Goal: Task Accomplishment & Management: Use online tool/utility

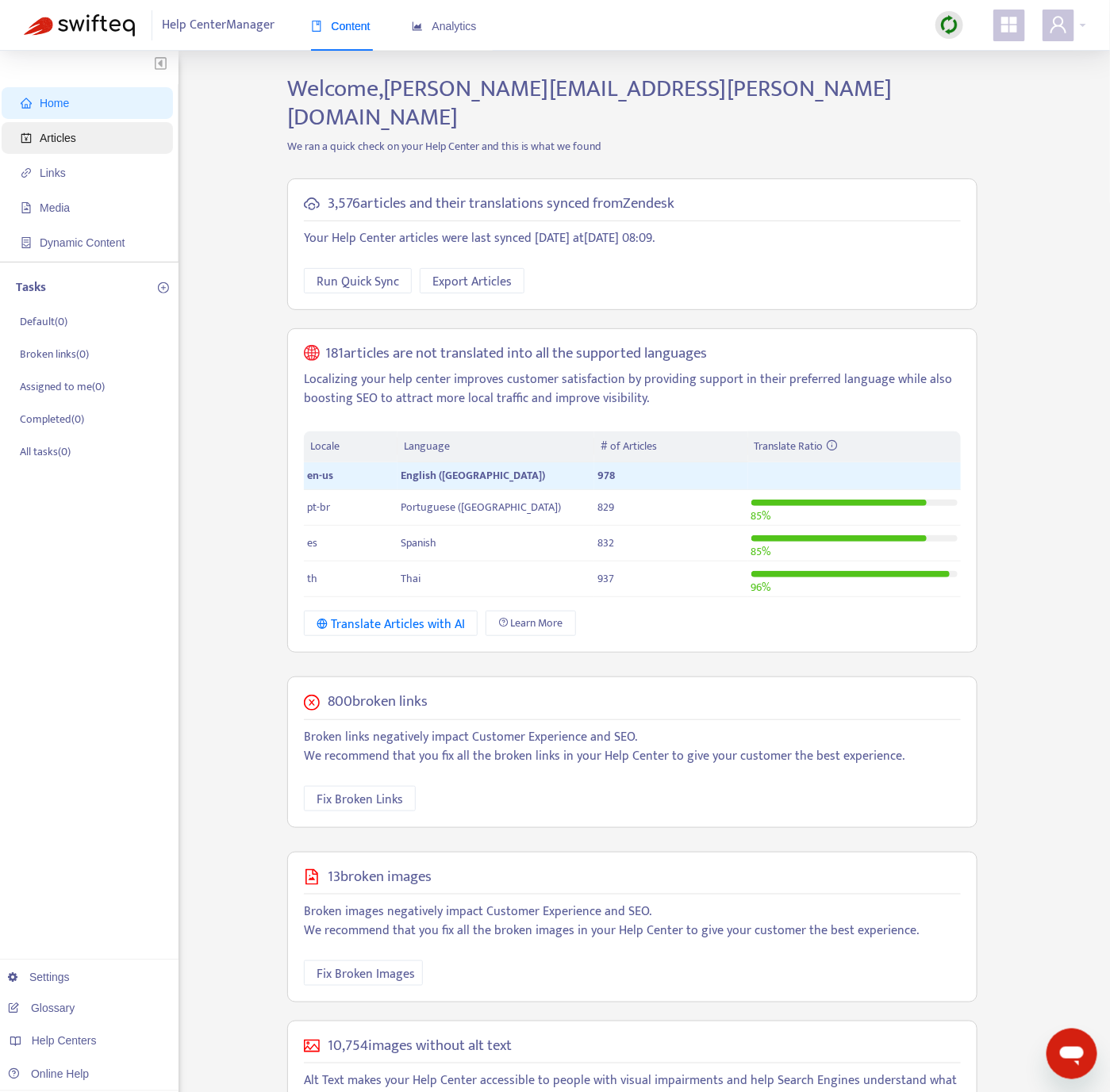
click at [74, 123] on span "Articles" at bounding box center [89, 138] width 139 height 31
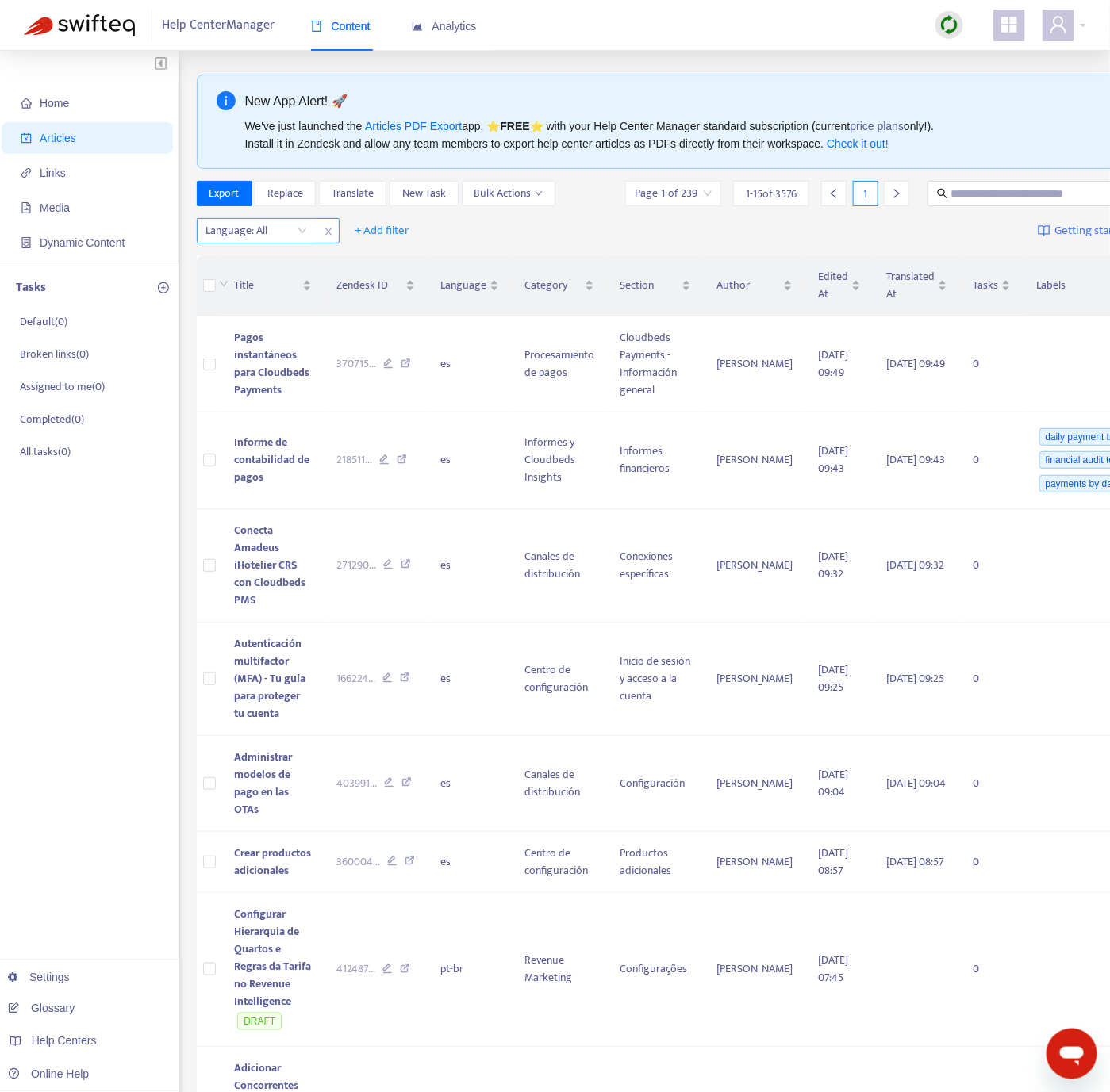
click at [289, 238] on div at bounding box center [249, 230] width 96 height 19
click at [286, 263] on div "en-us" at bounding box center [348, 264] width 277 height 18
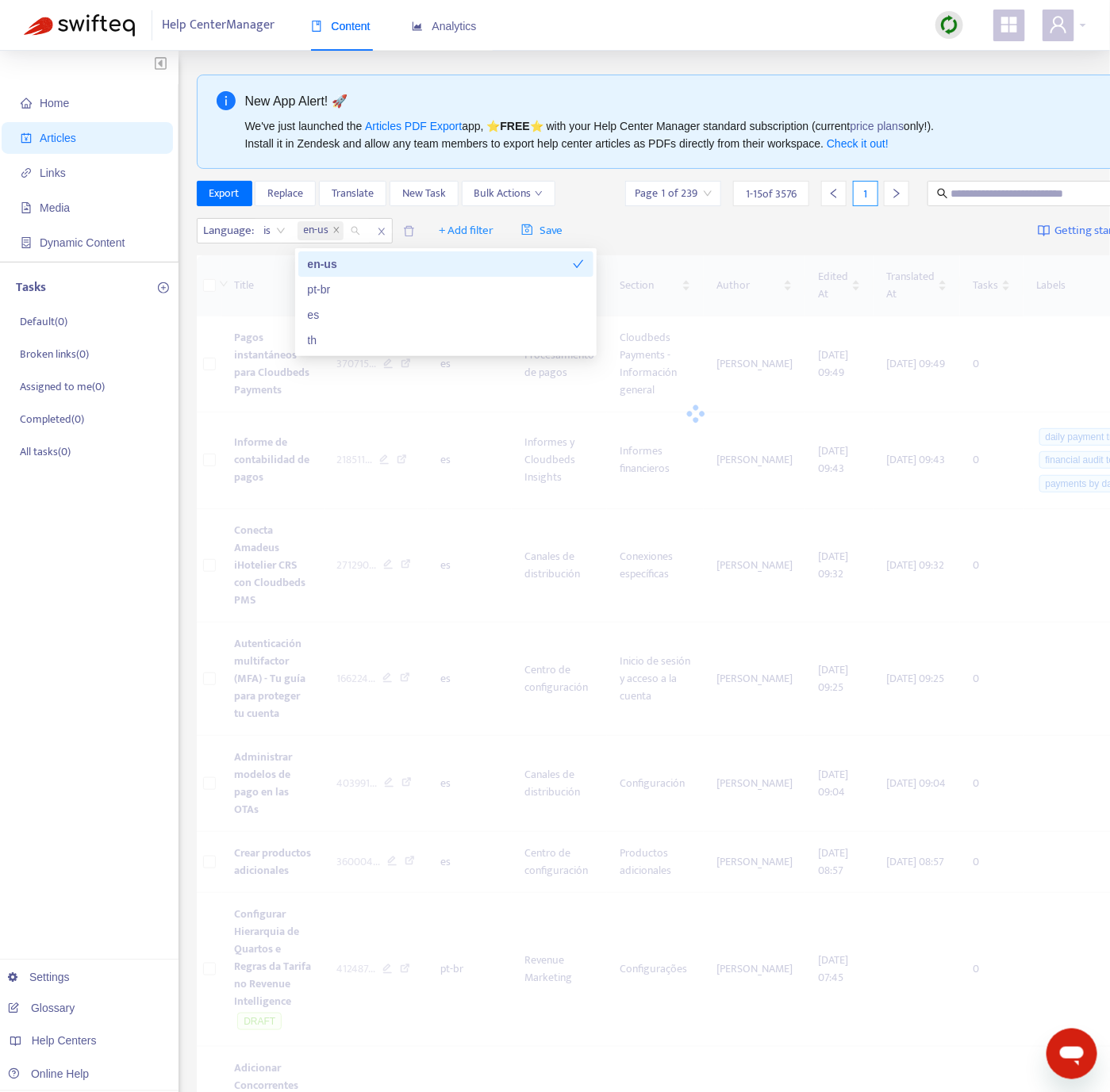
click at [726, 229] on div "Language : is en-us + Add filter Save Getting started with Articles" at bounding box center [696, 231] width 999 height 37
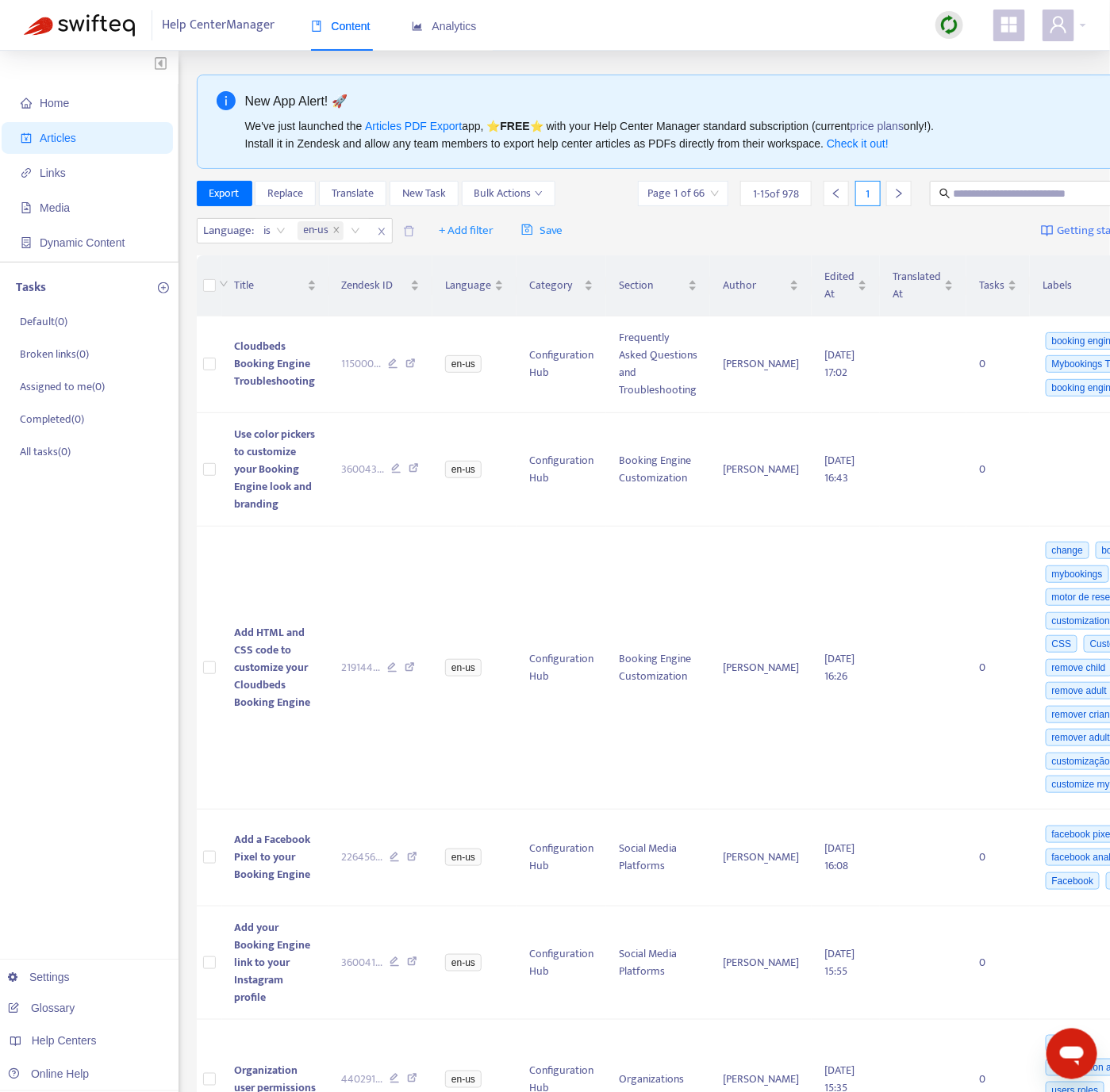
click at [957, 19] on img at bounding box center [950, 25] width 20 height 20
click at [970, 57] on link "Quick Sync" at bounding box center [983, 58] width 67 height 18
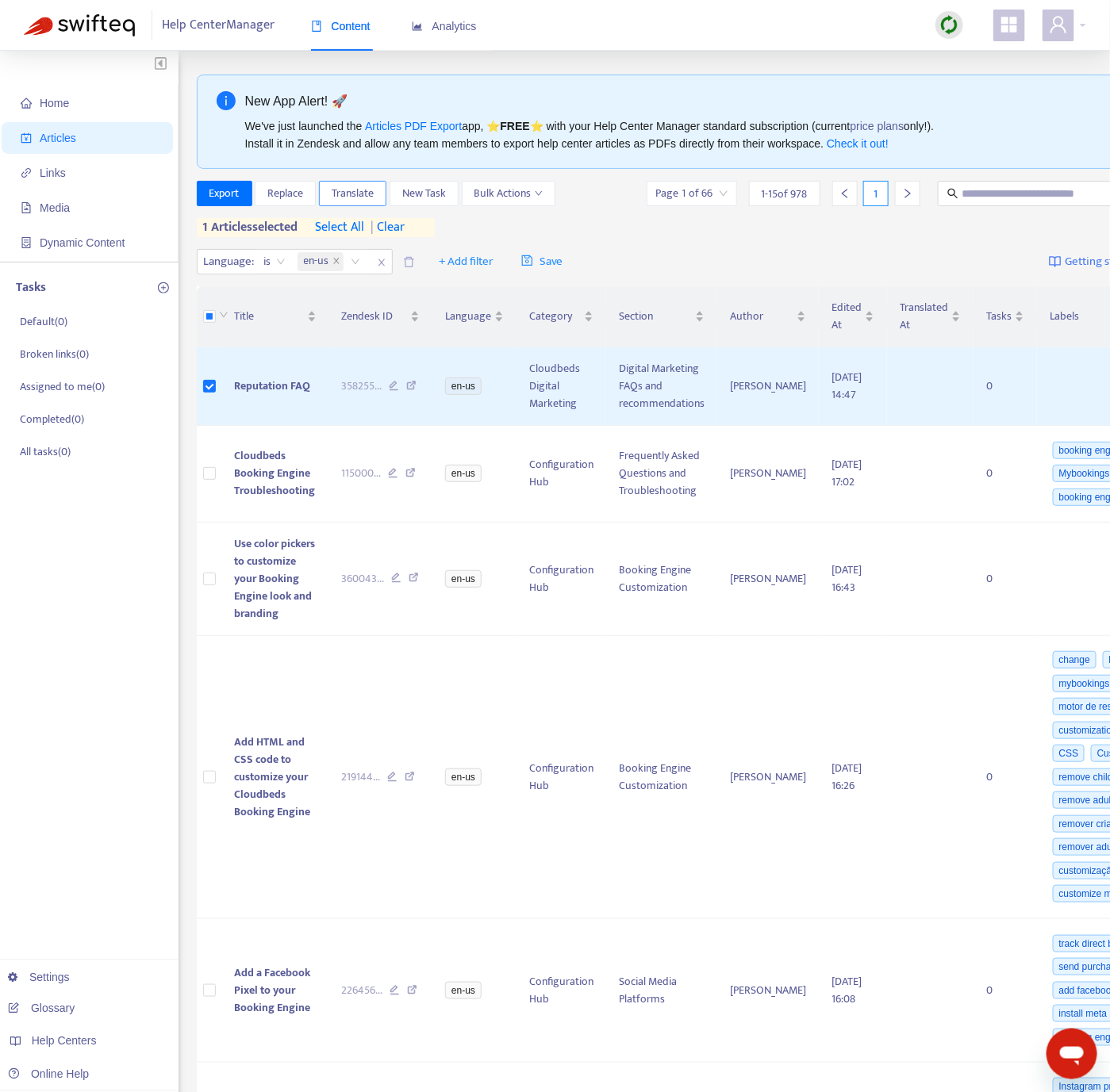
click at [356, 198] on span "Translate" at bounding box center [353, 194] width 42 height 18
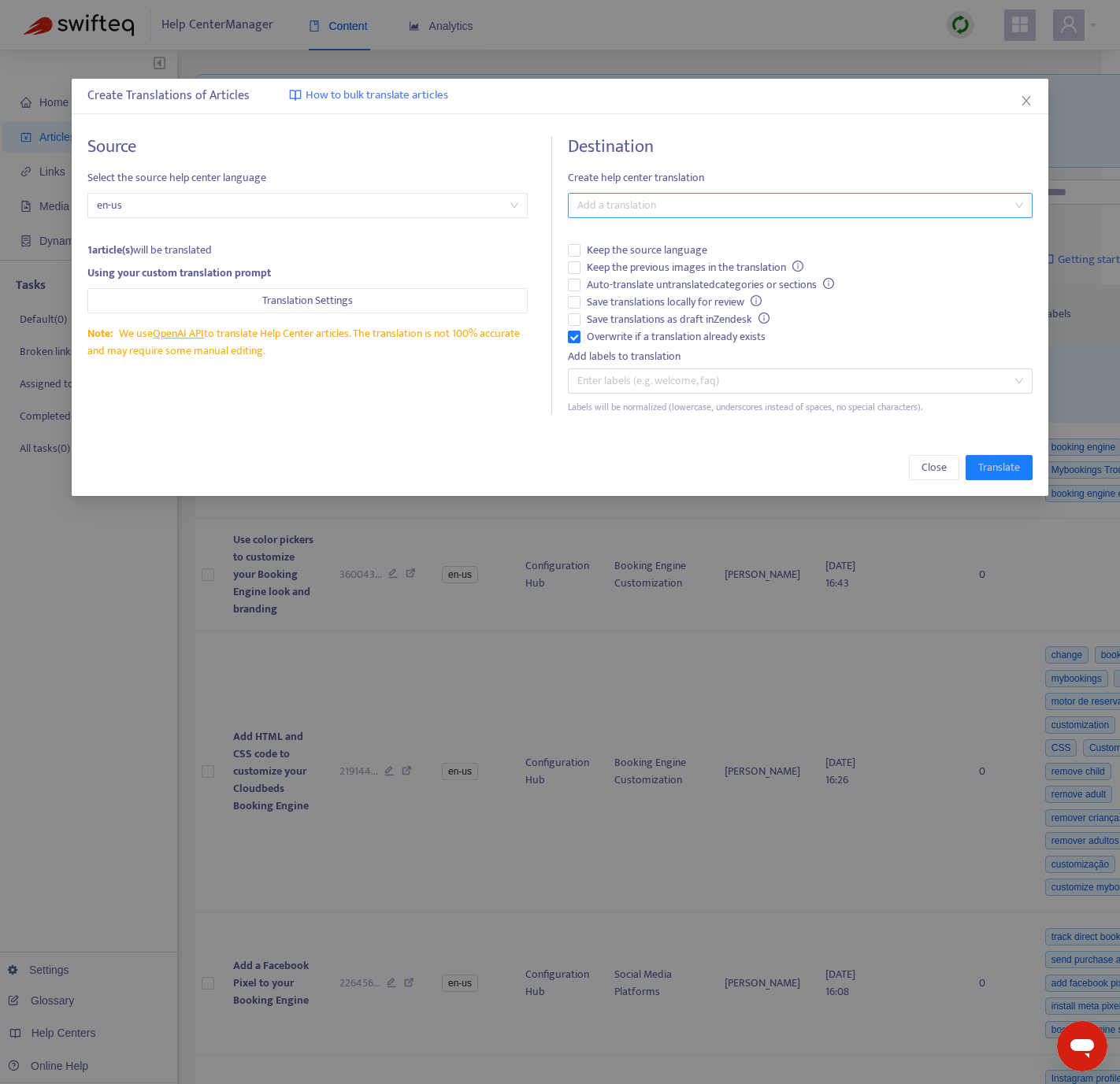
click at [645, 201] on div at bounding box center [792, 205] width 440 height 19
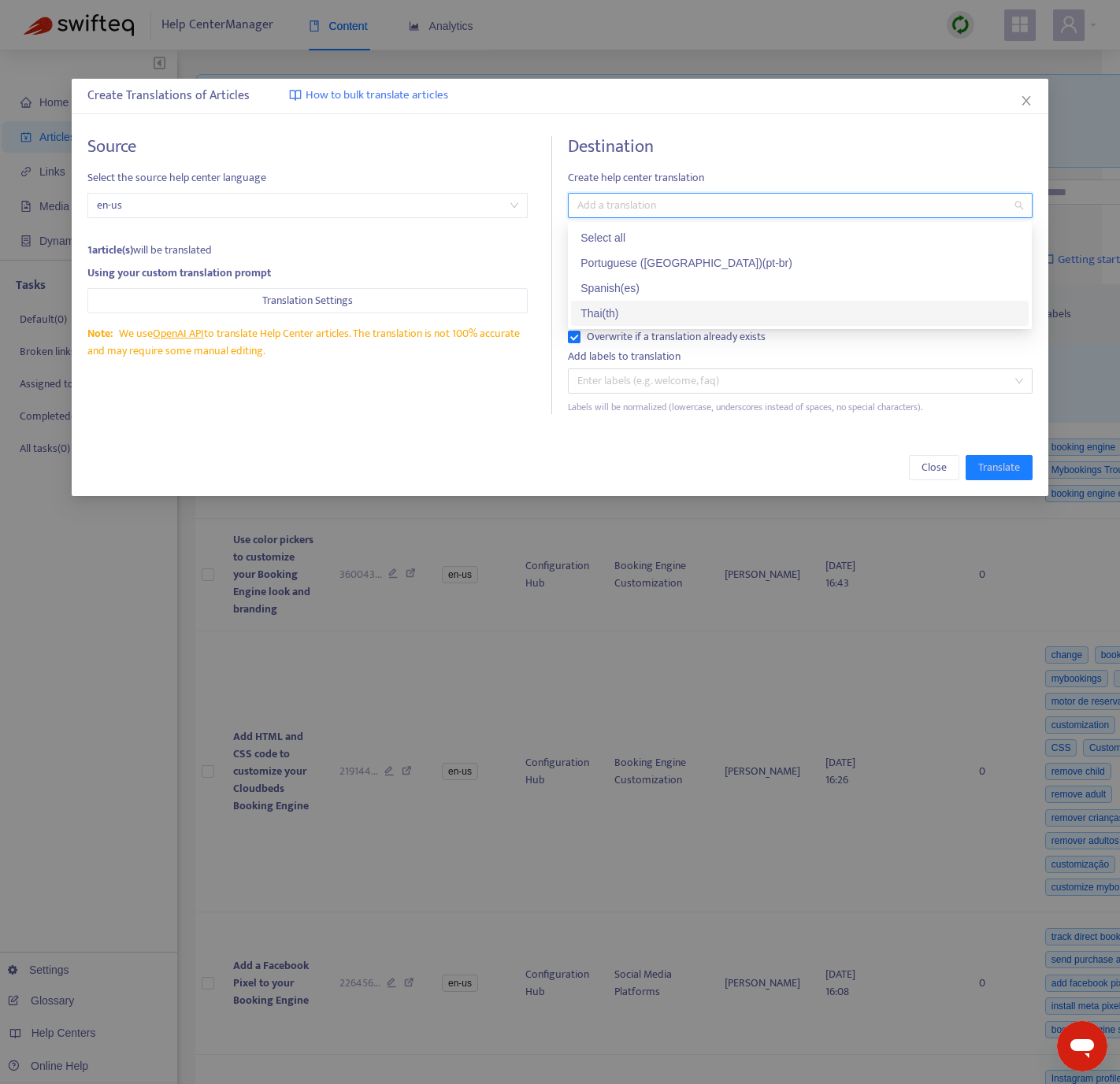
click at [621, 317] on div "Thai ( th )" at bounding box center [799, 313] width 438 height 17
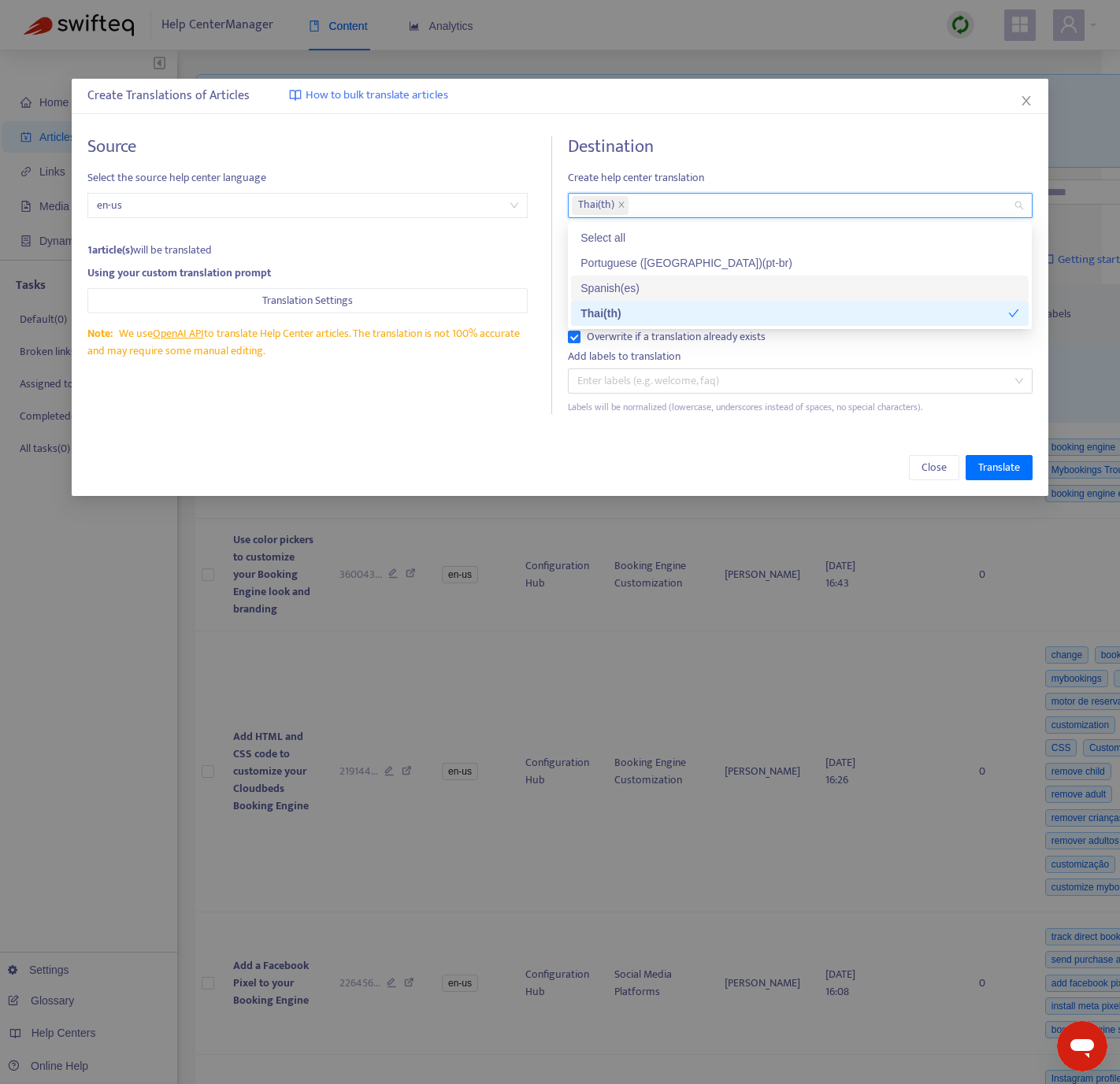
click at [455, 391] on div "Source Select the source help center language en-us 1 article(s) will be transl…" at bounding box center [320, 275] width 465 height 278
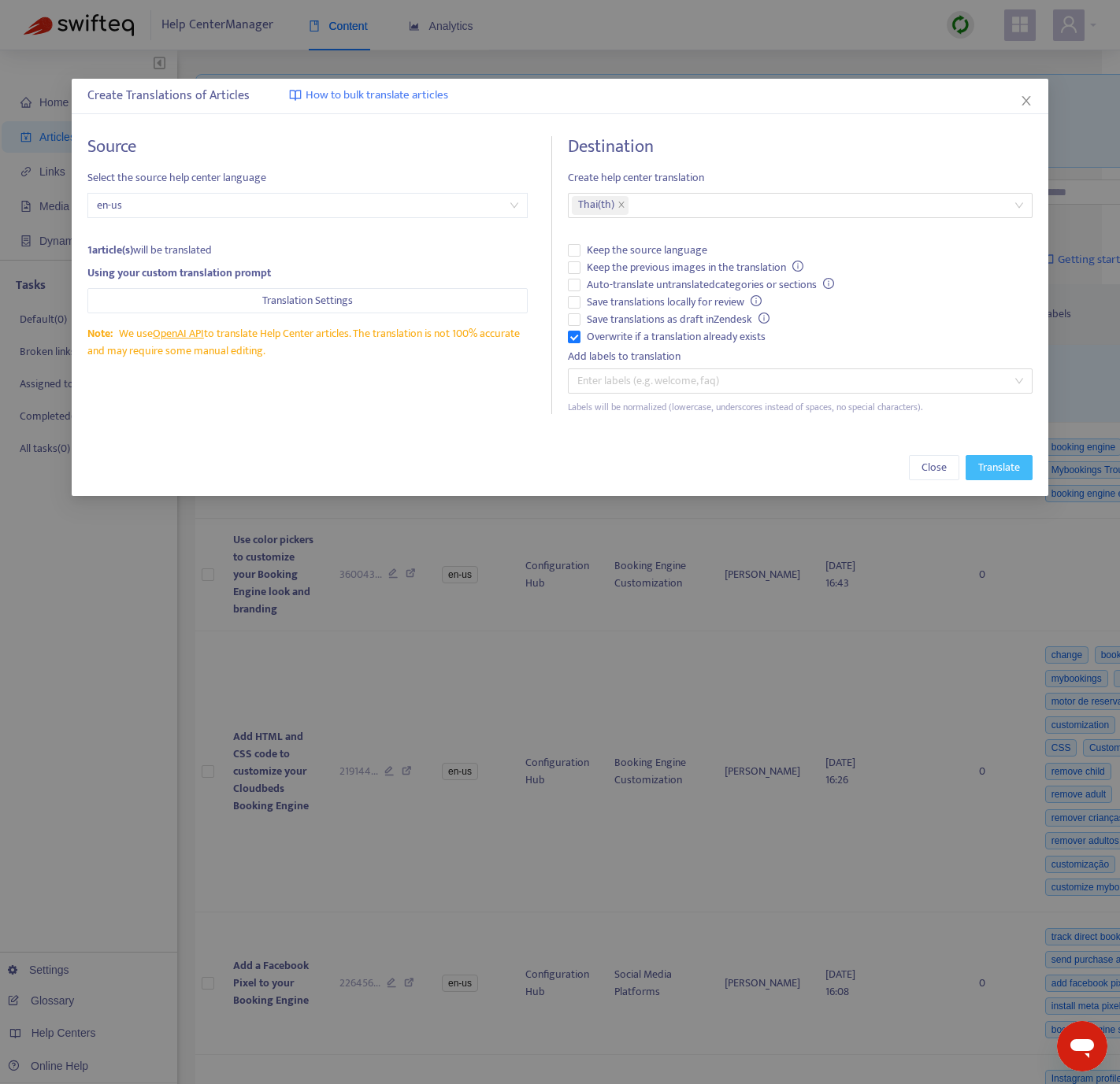
click at [980, 472] on span "Translate" at bounding box center [999, 467] width 42 height 17
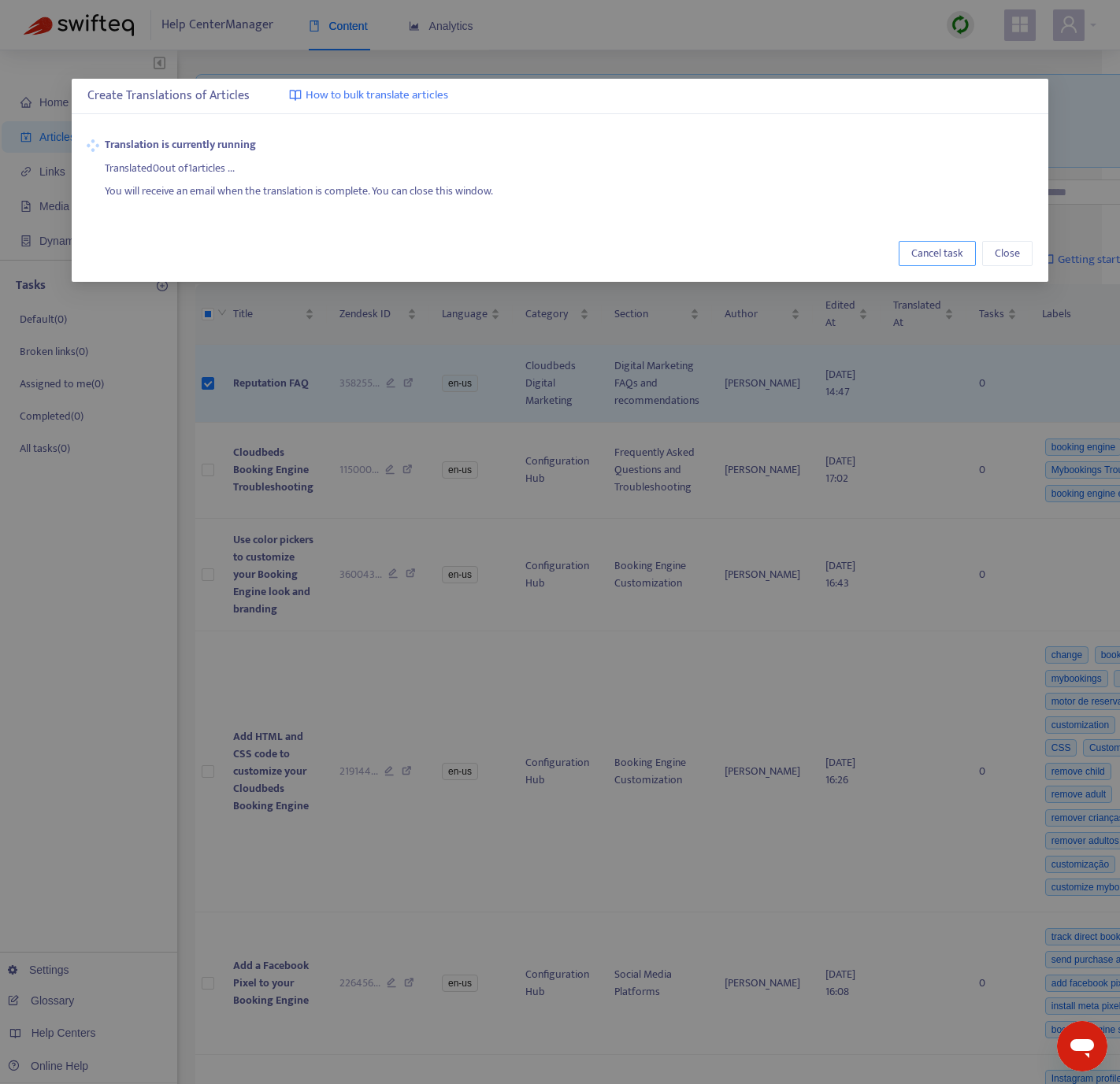
click at [957, 251] on span "Cancel task" at bounding box center [937, 253] width 52 height 17
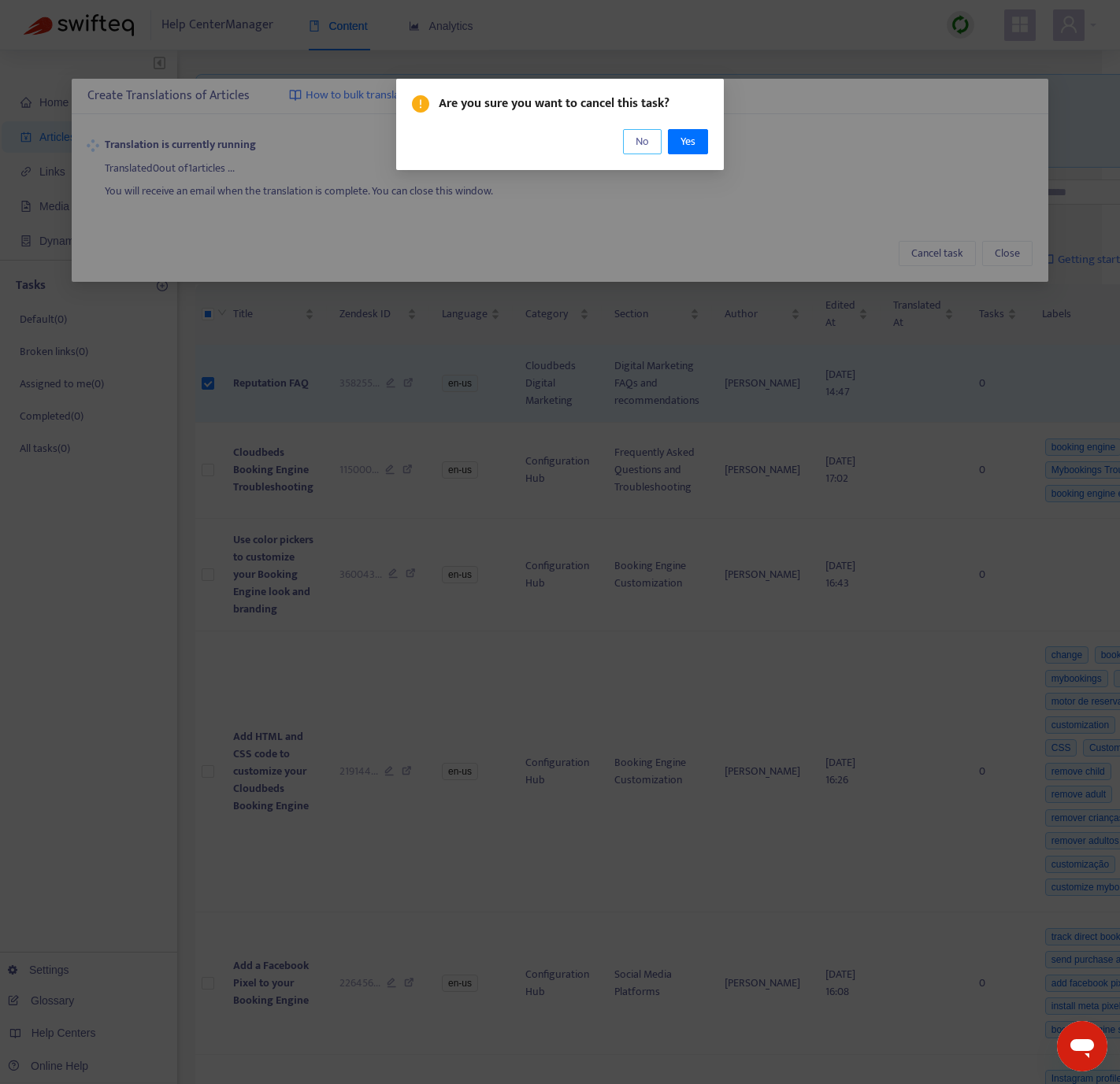
click at [639, 144] on span "No" at bounding box center [642, 141] width 14 height 17
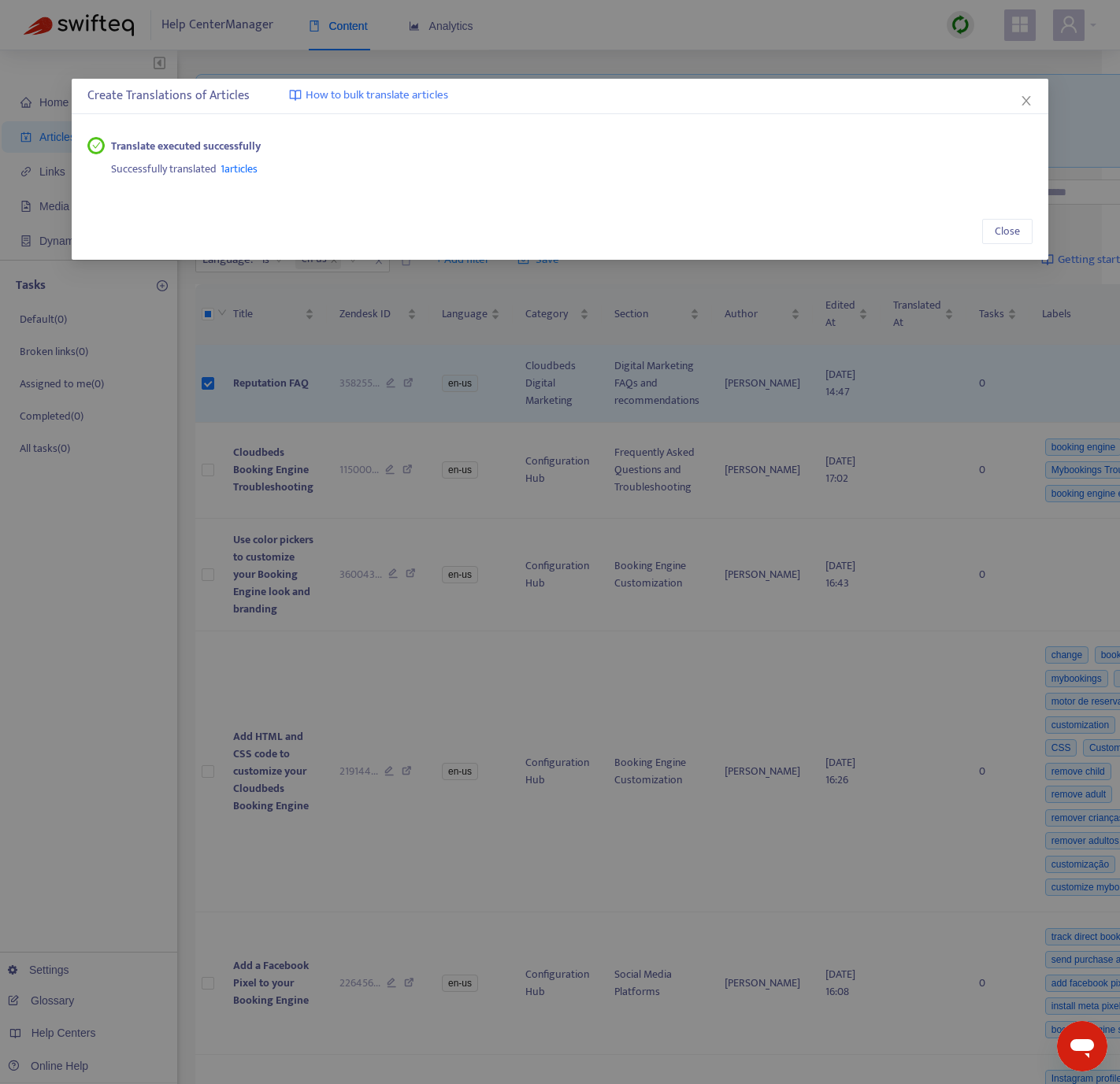
click at [1031, 94] on span "Close" at bounding box center [1026, 101] width 17 height 13
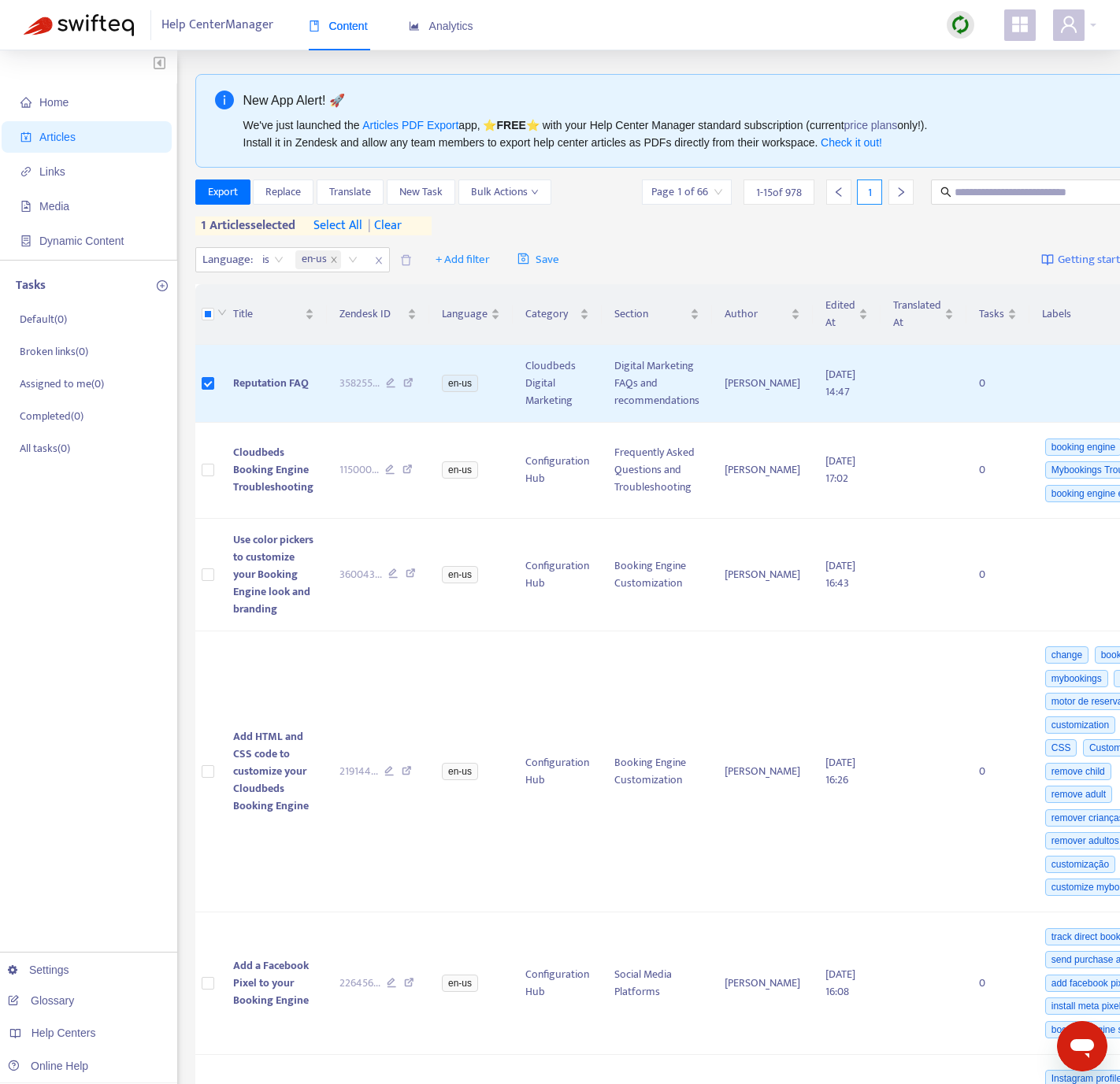
click at [1025, 98] on div "New App Alert! 🚀" at bounding box center [703, 101] width 919 height 20
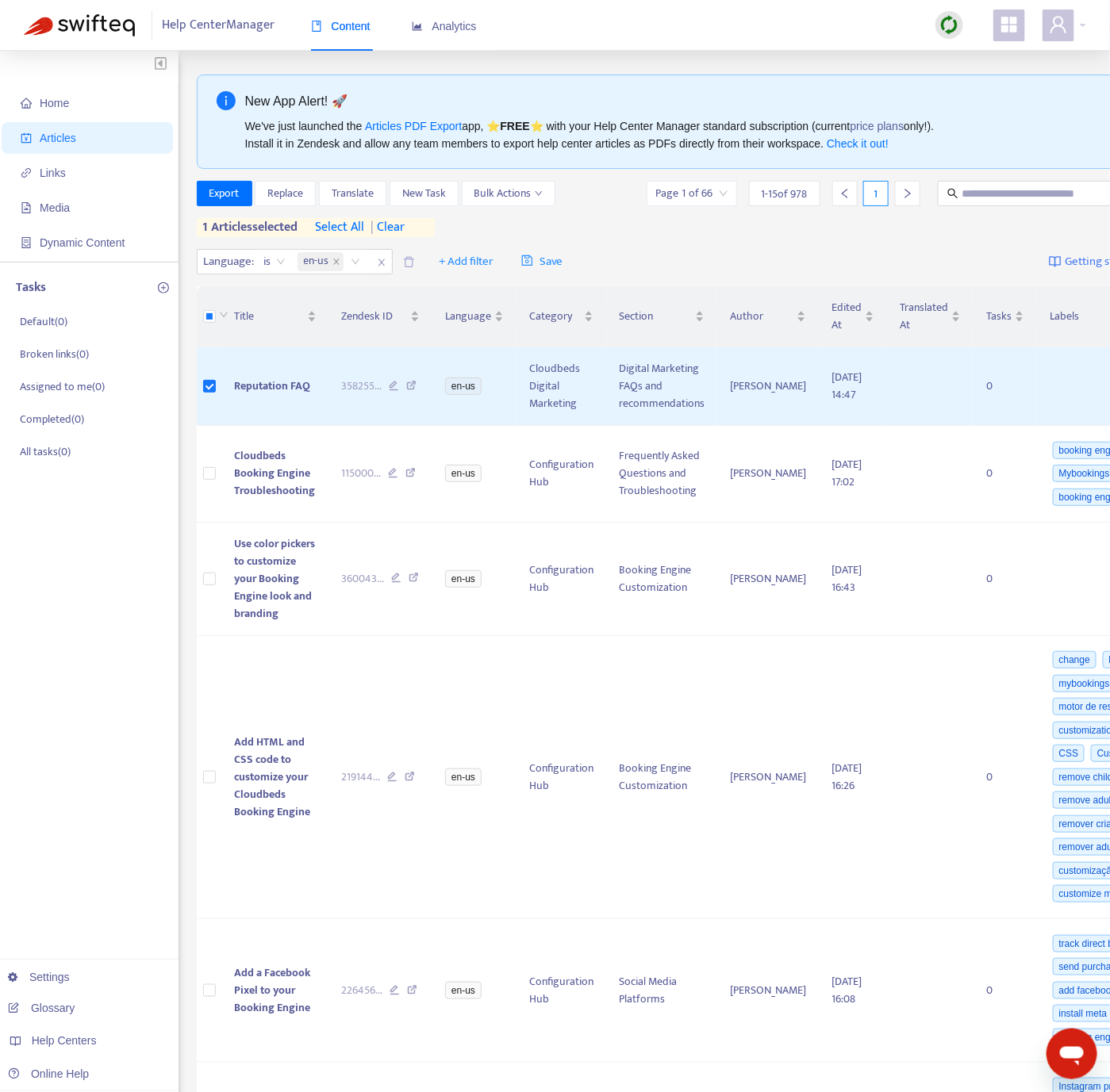
click at [932, 21] on div at bounding box center [950, 25] width 52 height 31
click at [960, 26] on div at bounding box center [950, 25] width 28 height 28
click at [954, 51] on link "Quick Sync" at bounding box center [983, 58] width 67 height 18
